Goal: Task Accomplishment & Management: Use online tool/utility

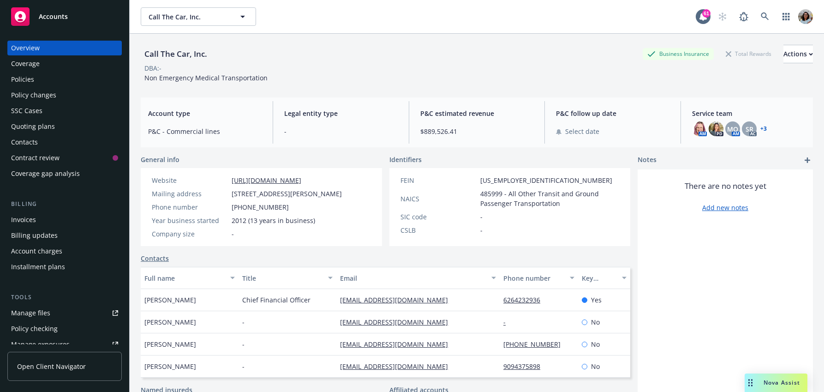
scroll to position [0, 0]
click at [67, 365] on span "Open Client Navigator" at bounding box center [51, 366] width 69 height 10
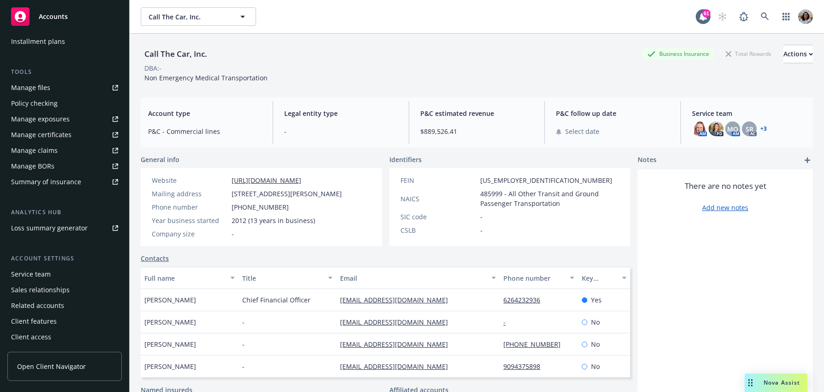
scroll to position [217, 0]
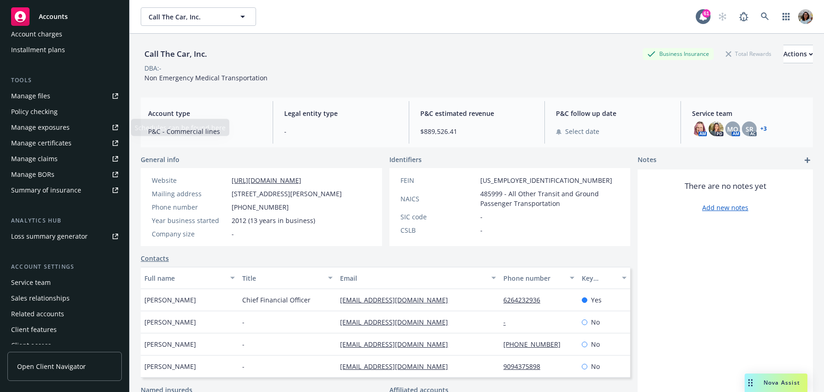
click at [39, 99] on div "Manage files" at bounding box center [30, 96] width 39 height 15
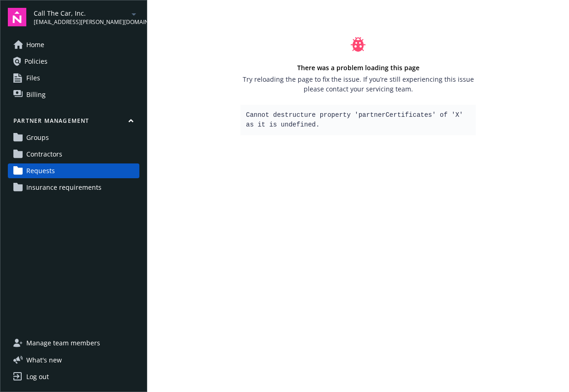
click at [47, 153] on span "Contractors" at bounding box center [44, 154] width 36 height 15
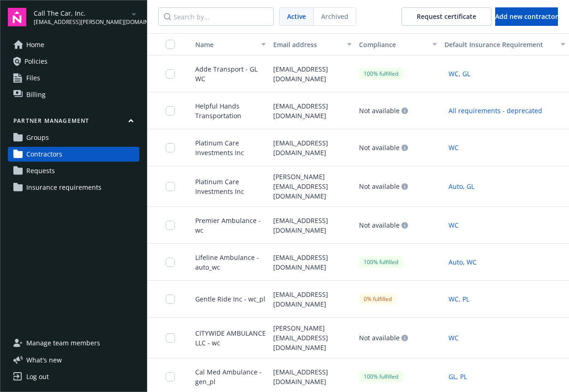
click at [52, 172] on span "Requests" at bounding box center [40, 170] width 29 height 15
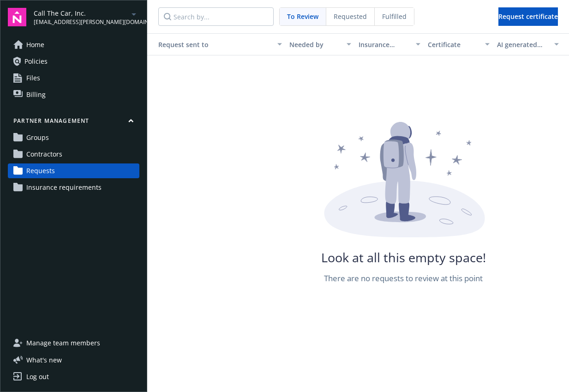
click at [334, 14] on span "Requested" at bounding box center [350, 17] width 33 height 10
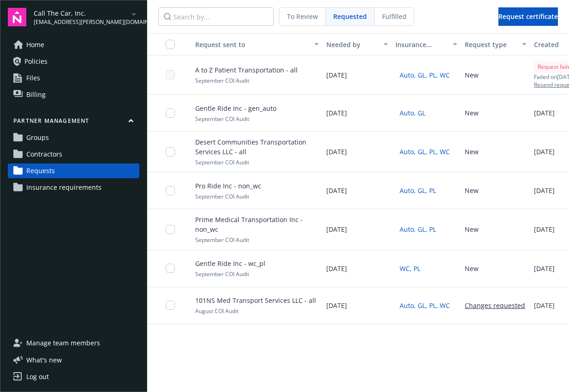
click at [396, 17] on span "Fulfilled" at bounding box center [394, 17] width 24 height 10
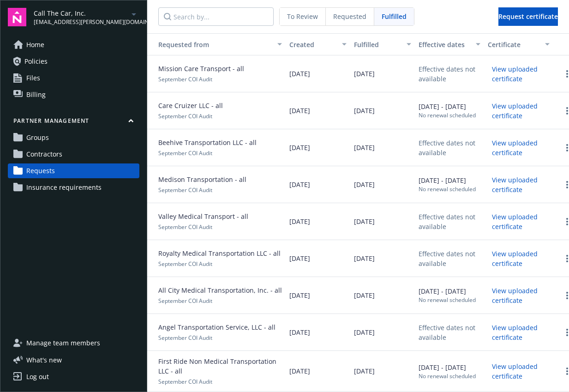
click at [299, 18] on span "To Review" at bounding box center [302, 17] width 31 height 10
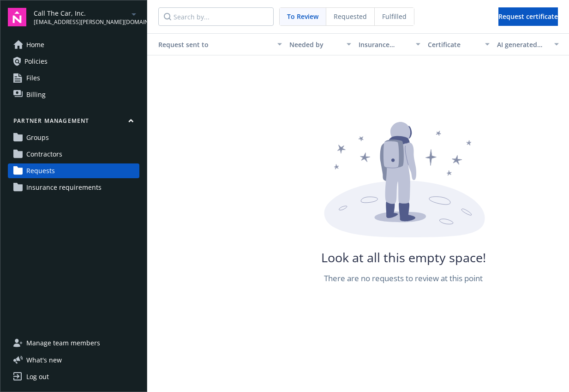
click at [40, 153] on span "Contractors" at bounding box center [44, 154] width 36 height 15
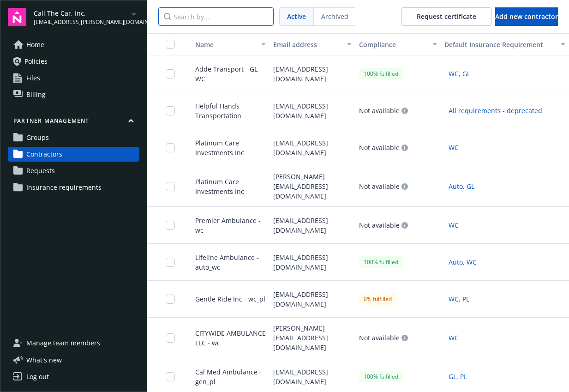
click at [203, 16] on input "Search by..." at bounding box center [215, 16] width 115 height 18
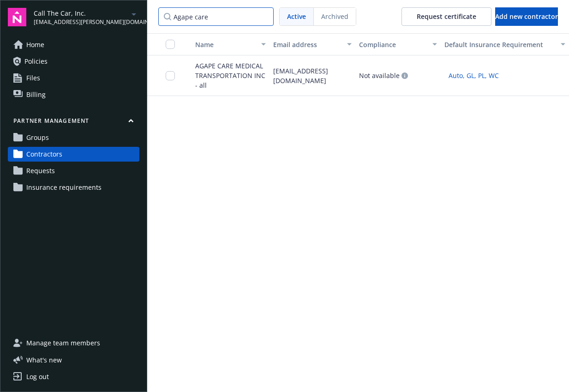
type input "Agape care"
click at [231, 72] on span "AGAPE CARE MEDICAL TRANSPORTATION INC - all" at bounding box center [227, 75] width 78 height 29
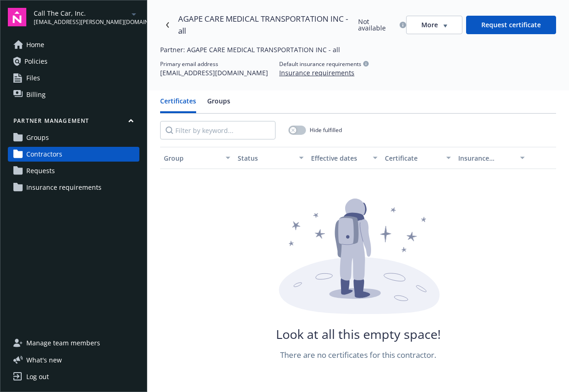
click at [212, 100] on button "Groups" at bounding box center [218, 104] width 23 height 17
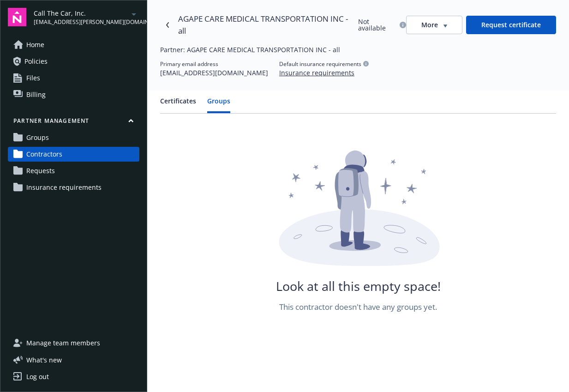
click at [186, 103] on button "Certificates" at bounding box center [178, 104] width 36 height 17
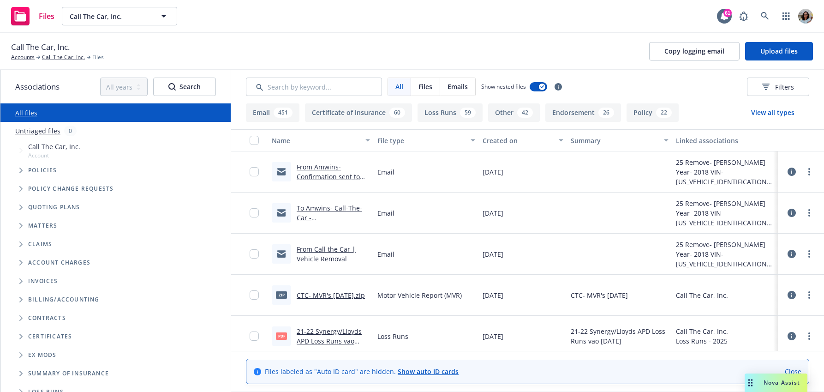
click at [787, 171] on icon at bounding box center [791, 171] width 8 height 8
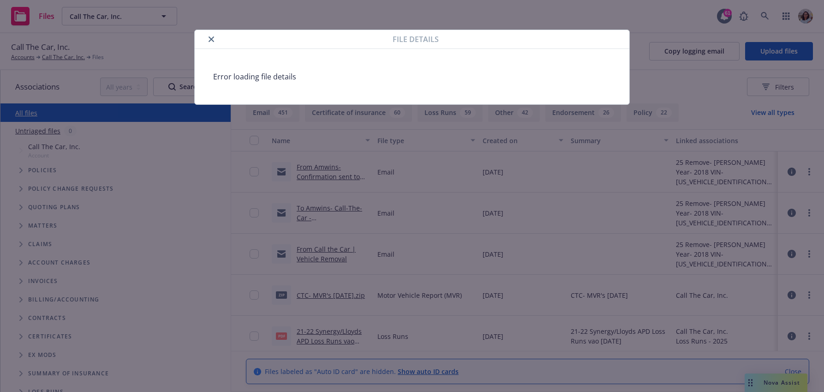
click at [211, 41] on icon "close" at bounding box center [212, 39] width 6 height 6
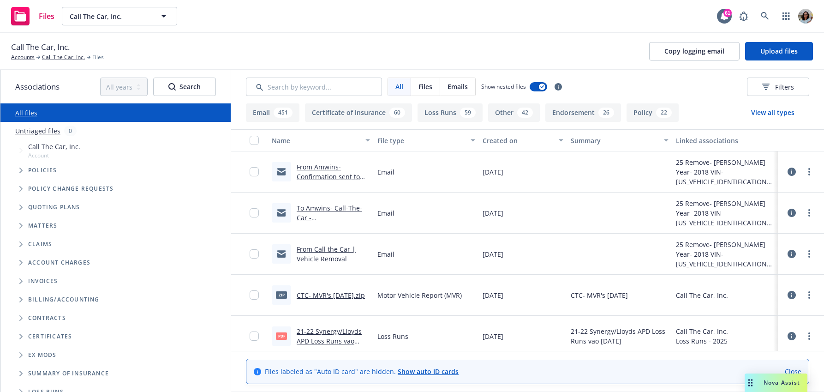
scroll to position [28, 0]
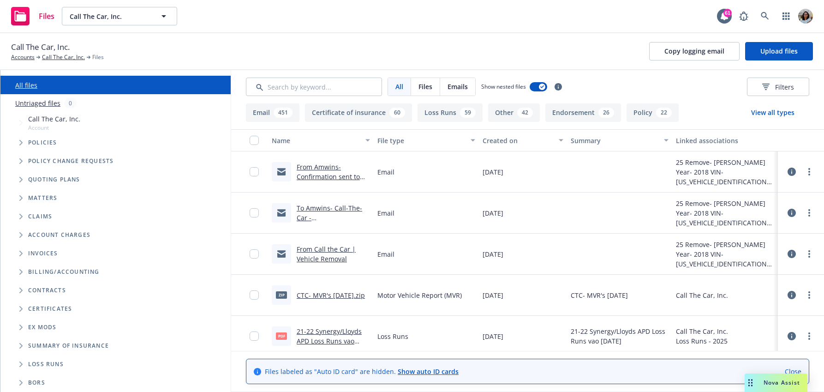
click at [20, 310] on icon "Folder Tree Example" at bounding box center [20, 309] width 3 height 6
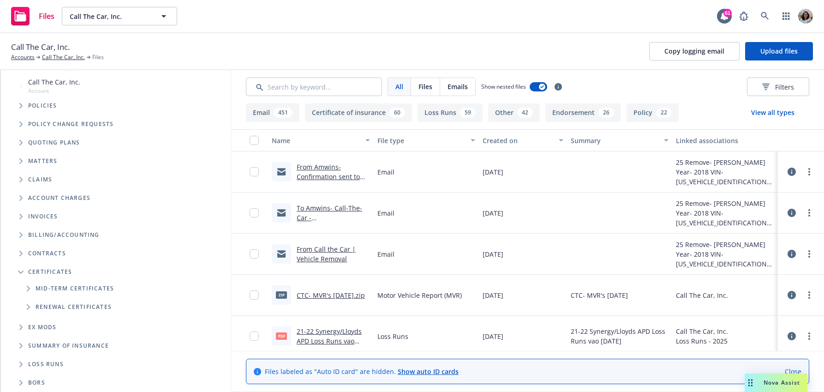
click at [793, 251] on icon at bounding box center [791, 254] width 8 height 8
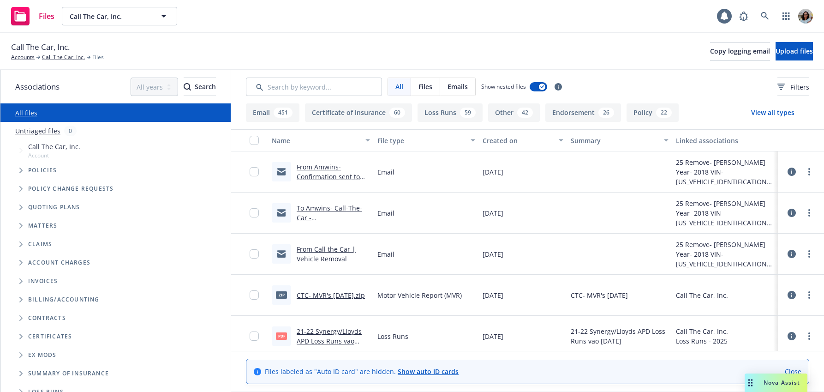
click at [644, 12] on div "Files Call The Car, Inc. Call The Car, Inc." at bounding box center [412, 16] width 824 height 33
